Goal: Find contact information: Find contact information

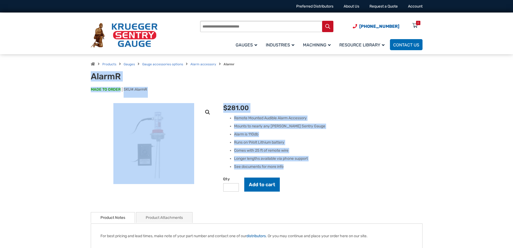
drag, startPoint x: 75, startPoint y: 71, endPoint x: 320, endPoint y: 163, distance: 261.1
copy div "AlarmR MADE TO ORDER SKU#: AlarmR 🔍 AlarmR $ 281.00 Remote Mounted Audible Alar…"
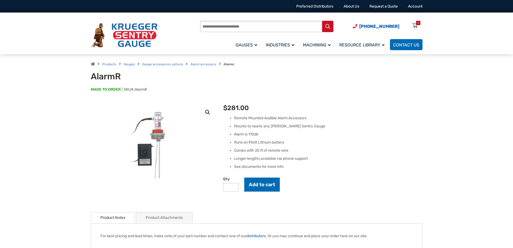
click at [427, 159] on div "🔍 AlarmR $ 281.00 Remote Mounted Audible Alarm Accessory Mounts to nearly any K…" at bounding box center [256, 241] width 345 height 276
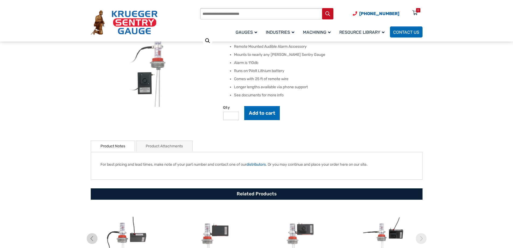
scroll to position [81, 0]
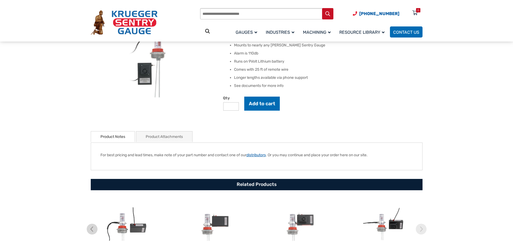
click at [266, 155] on link "distributors" at bounding box center [256, 155] width 19 height 5
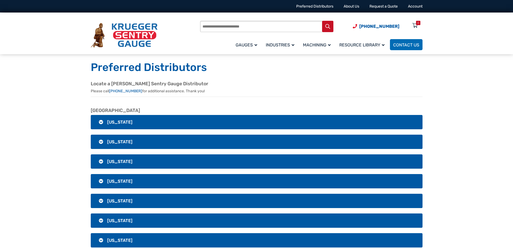
click at [206, 143] on h3 "[US_STATE]" at bounding box center [257, 141] width 332 height 14
